Goal: Transaction & Acquisition: Purchase product/service

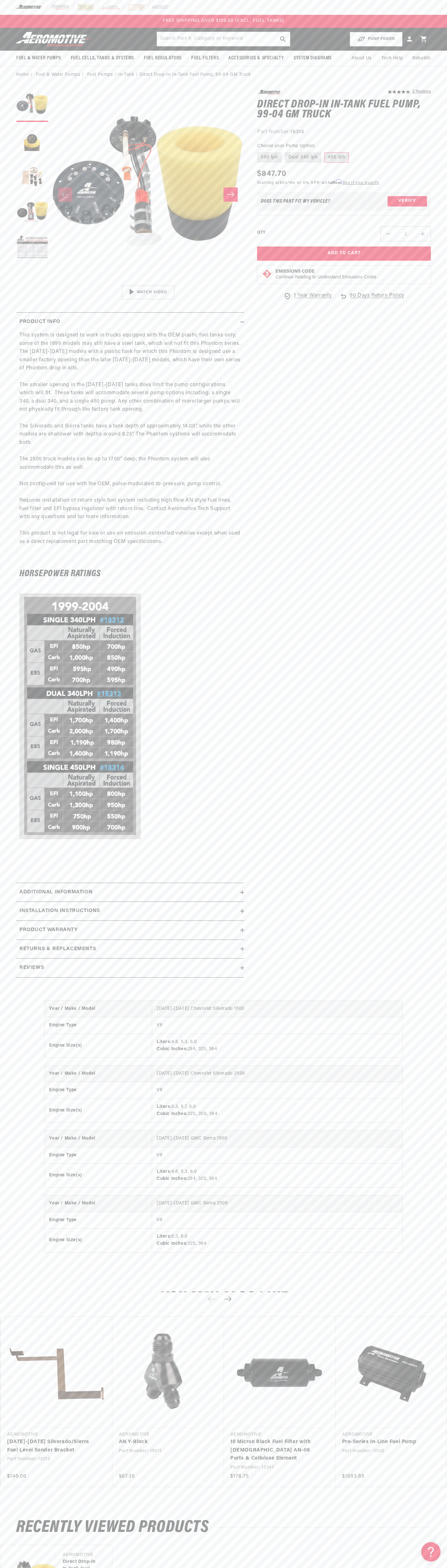
click at [108, 23] on div "FREE SHIPPING OVER $109.00 (EXCL. FUEL TANKS)" at bounding box center [224, 21] width 447 height 13
click at [437, 530] on section "5.0 star rating 2 Reviews Direct Drop-In In-Tank Fuel Pump, 99-04 GM Truck Dire…" at bounding box center [224, 536] width 447 height 905
click at [287, 1567] on html "Skip to content Your cart Your cart is empty Loading... You may also like Subto…" at bounding box center [224, 784] width 447 height 1568
click at [26, 1027] on div "Year / Make / Model 1999-2004 Chevrolet Silverado 1500 Engine Type V8 Engine Si…" at bounding box center [224, 1132] width 447 height 289
